Goal: Task Accomplishment & Management: Manage account settings

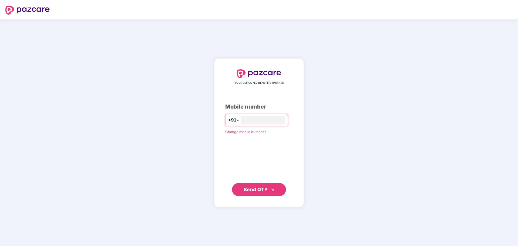
type input "**********"
click at [253, 191] on span "Send OTP" at bounding box center [255, 189] width 24 height 6
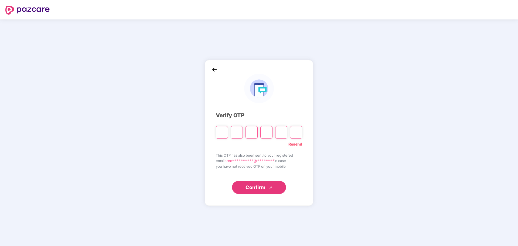
type input "*"
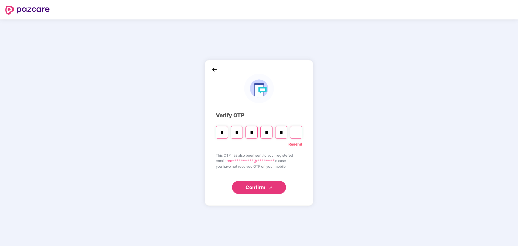
type input "*"
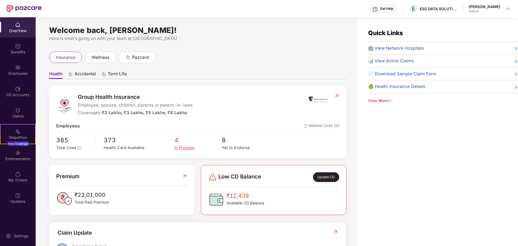
click at [186, 143] on span "4" at bounding box center [197, 140] width 47 height 10
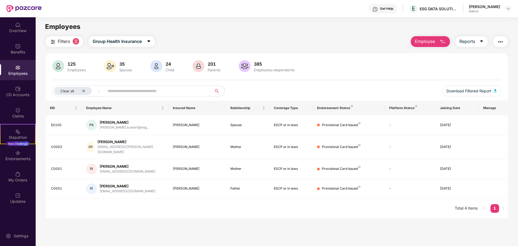
click at [20, 67] on img at bounding box center [17, 67] width 5 height 5
click at [19, 67] on img at bounding box center [17, 67] width 5 height 5
click at [443, 42] on img "button" at bounding box center [442, 42] width 6 height 6
click at [175, 92] on input "text" at bounding box center [155, 91] width 97 height 8
click at [62, 65] on img at bounding box center [58, 66] width 12 height 12
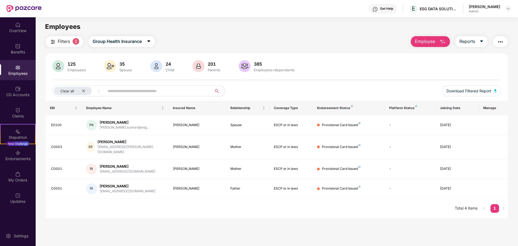
click at [65, 42] on span "Filters" at bounding box center [64, 41] width 12 height 7
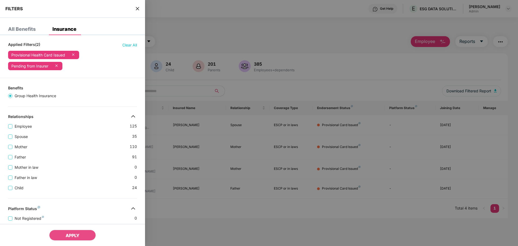
click at [286, 24] on div at bounding box center [259, 123] width 518 height 246
click at [137, 6] on span "close" at bounding box center [137, 8] width 4 height 5
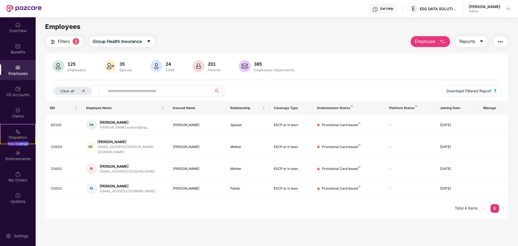
click at [502, 40] on img "button" at bounding box center [500, 42] width 6 height 6
click at [17, 27] on img at bounding box center [17, 24] width 5 height 5
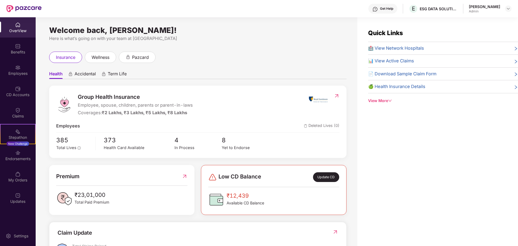
scroll to position [54, 0]
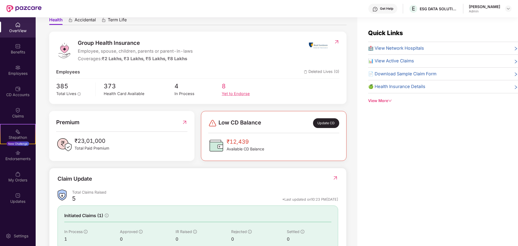
click at [238, 94] on div "Yet to Endorse" at bounding box center [245, 94] width 47 height 6
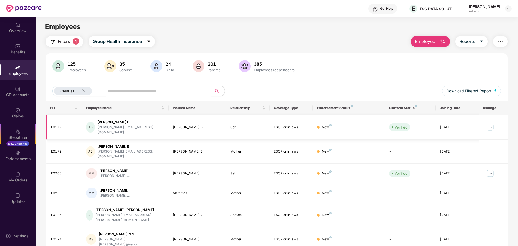
click at [488, 125] on img at bounding box center [490, 127] width 9 height 9
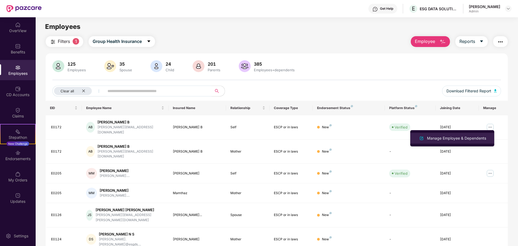
click at [464, 141] on div "Manage Employee & Dependents" at bounding box center [456, 138] width 61 height 6
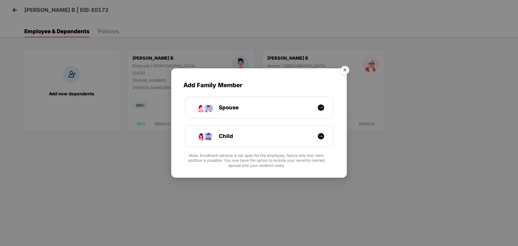
click at [347, 69] on img "Close" at bounding box center [344, 70] width 15 height 15
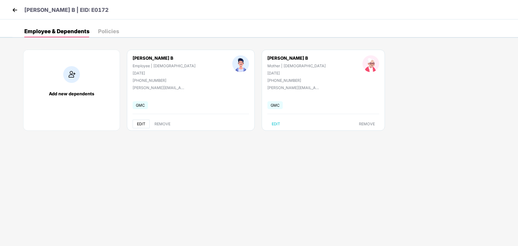
click at [138, 124] on span "EDIT" at bounding box center [141, 124] width 8 height 4
select select "****"
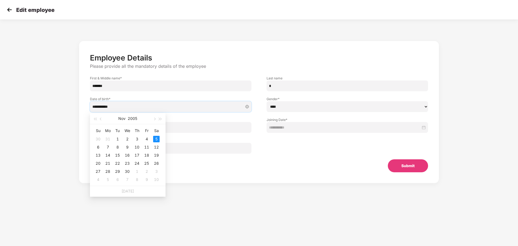
click at [138, 104] on input "**********" at bounding box center [167, 107] width 151 height 6
click at [132, 120] on button "2005" at bounding box center [132, 118] width 9 height 11
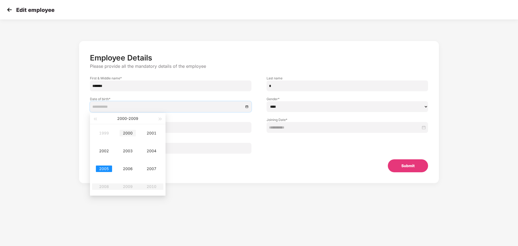
click at [130, 134] on div "2000" at bounding box center [128, 133] width 16 height 6
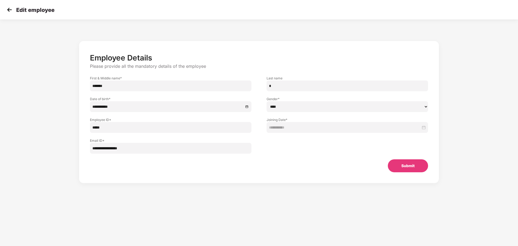
click at [136, 212] on section "**********" at bounding box center [259, 123] width 518 height 246
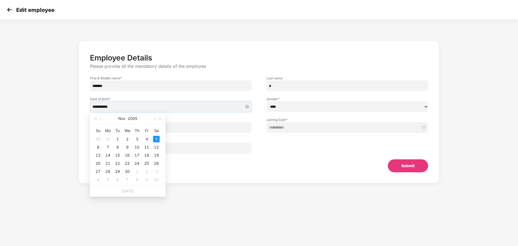
click at [122, 106] on input "**********" at bounding box center [167, 107] width 151 height 6
click at [96, 118] on span "button" at bounding box center [95, 119] width 3 height 3
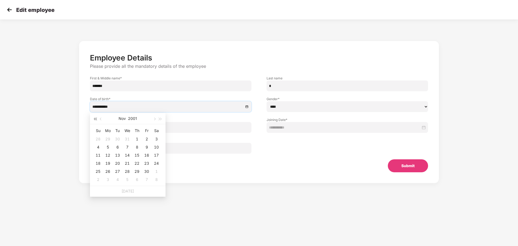
click at [96, 118] on span "button" at bounding box center [95, 119] width 3 height 3
click at [128, 154] on div "15" at bounding box center [127, 155] width 6 height 6
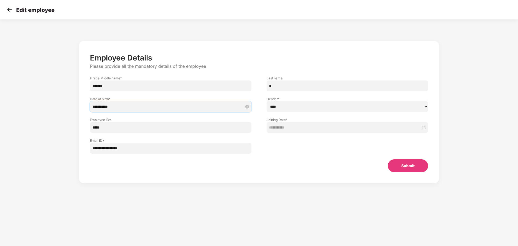
click at [154, 106] on input "**********" at bounding box center [167, 107] width 151 height 6
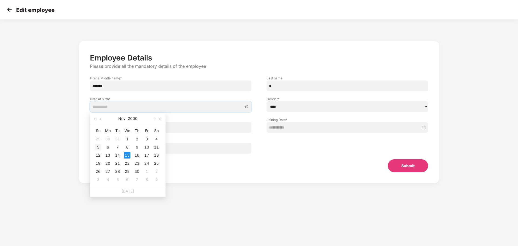
type input "**********"
click at [99, 145] on div "5" at bounding box center [98, 147] width 6 height 6
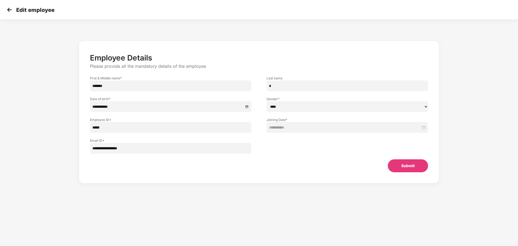
click at [192, 185] on div "**********" at bounding box center [258, 117] width 431 height 158
click at [414, 168] on button "Submit" at bounding box center [408, 165] width 40 height 13
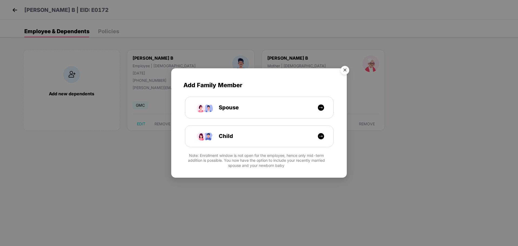
click at [345, 67] on img "Close" at bounding box center [344, 70] width 15 height 15
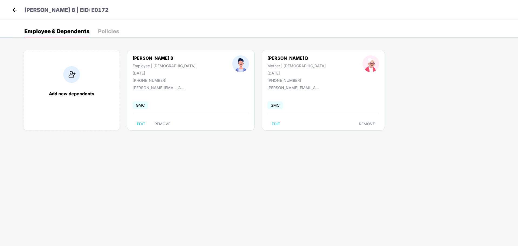
click at [15, 9] on img at bounding box center [15, 10] width 8 height 8
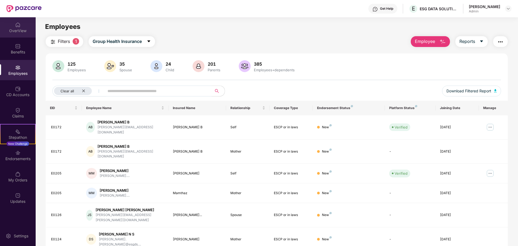
click at [21, 30] on div "OverView" at bounding box center [18, 30] width 36 height 5
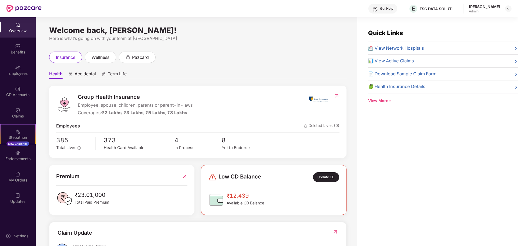
click at [479, 8] on div "[PERSON_NAME]" at bounding box center [484, 6] width 31 height 5
click at [448, 9] on div "ESG DATA SOLUTIONS PRIVATE LIMITED" at bounding box center [438, 8] width 38 height 5
click at [509, 8] on img at bounding box center [508, 8] width 4 height 4
click at [322, 180] on div "Update CD" at bounding box center [326, 177] width 26 height 10
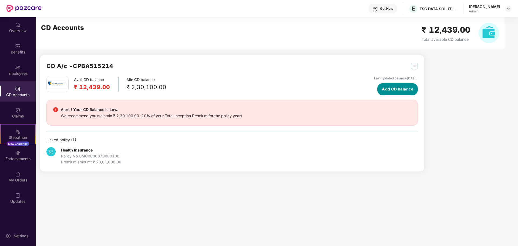
click at [394, 89] on span "Add CD Balance" at bounding box center [397, 89] width 31 height 6
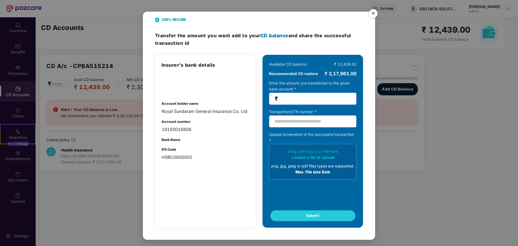
click at [289, 101] on input "number" at bounding box center [315, 99] width 72 height 6
type input "****"
click at [289, 125] on input "text" at bounding box center [312, 121] width 87 height 12
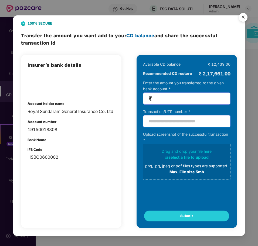
click at [155, 120] on input "text" at bounding box center [186, 121] width 87 height 12
type input "**********"
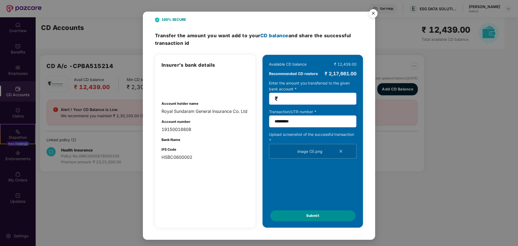
click at [311, 218] on span "Submit" at bounding box center [312, 215] width 13 height 5
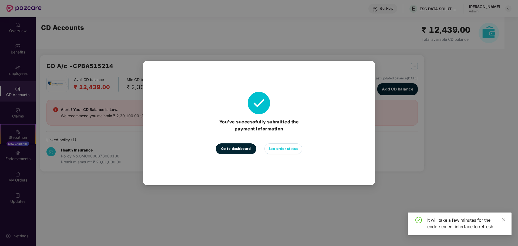
click at [291, 150] on span "See order status" at bounding box center [283, 148] width 30 height 5
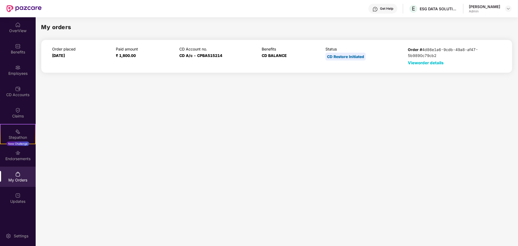
click at [424, 64] on span "View order details" at bounding box center [426, 62] width 36 height 5
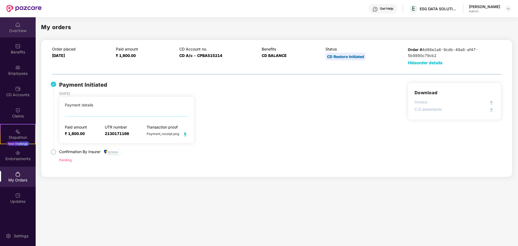
click at [20, 26] on img at bounding box center [17, 24] width 5 height 5
